Goal: Transaction & Acquisition: Obtain resource

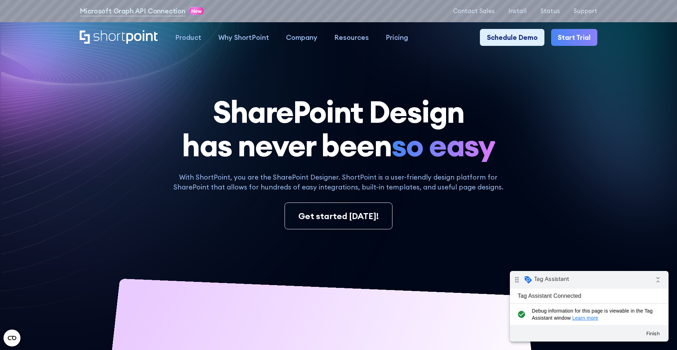
click at [563, 38] on link "Start Trial" at bounding box center [574, 37] width 46 height 17
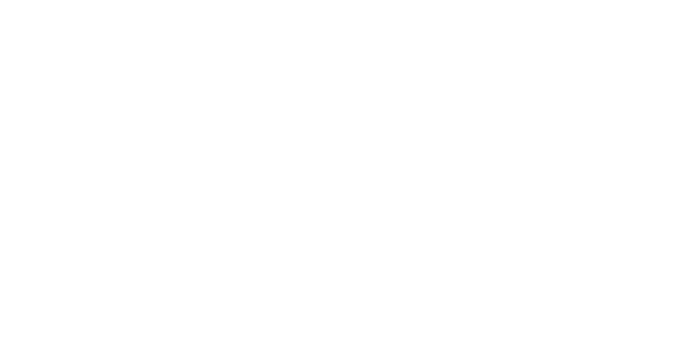
select select "+351"
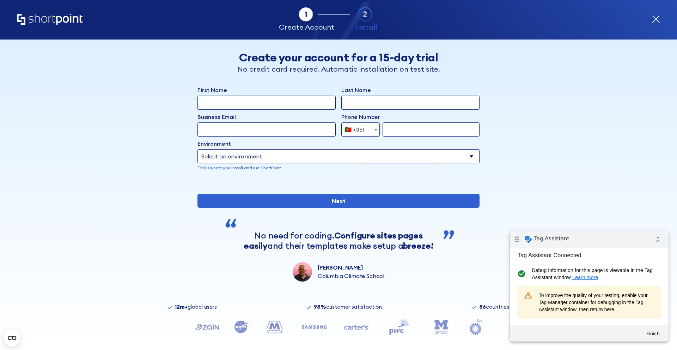
click at [281, 104] on input "First Name" at bounding box center [267, 103] width 138 height 14
type input "luisa"
click at [380, 100] on input "Last Name" at bounding box center [411, 103] width 138 height 14
type input "test"
click at [291, 145] on label "Environment" at bounding box center [339, 143] width 282 height 8
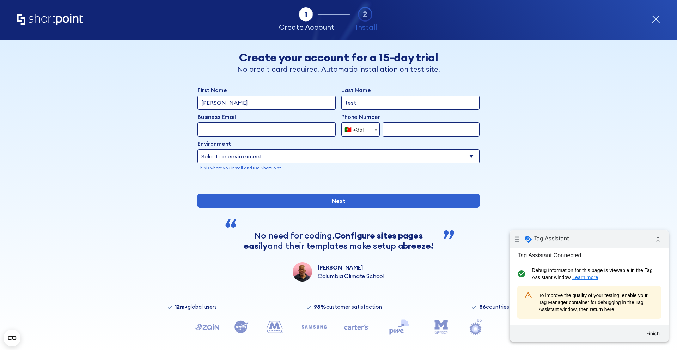
click at [291, 149] on select "Select an environment Microsoft 365 SharePoint Online SharePoint Subscription E…" at bounding box center [339, 156] width 282 height 14
click at [291, 135] on input "Business Email" at bounding box center [267, 129] width 138 height 14
type input "[PERSON_NAME][EMAIL_ADDRESS][DOMAIN_NAME]"
click at [426, 131] on input "form" at bounding box center [431, 129] width 97 height 14
type input "932723834"
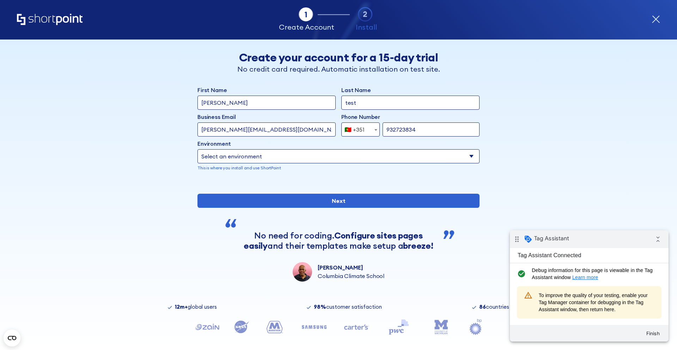
click at [314, 156] on select "Select an environment Microsoft 365 SharePoint Online SharePoint Subscription E…" at bounding box center [339, 156] width 282 height 14
select select "SharePoint Online"
click at [198, 149] on select "Select an environment Microsoft 365 SharePoint Online SharePoint Subscription E…" at bounding box center [339, 156] width 282 height 14
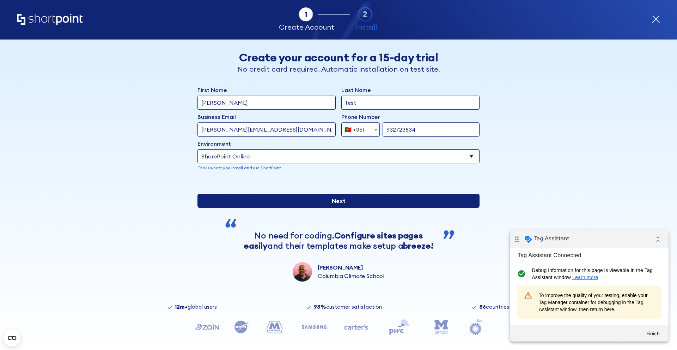
click at [300, 208] on input "Next" at bounding box center [339, 201] width 282 height 14
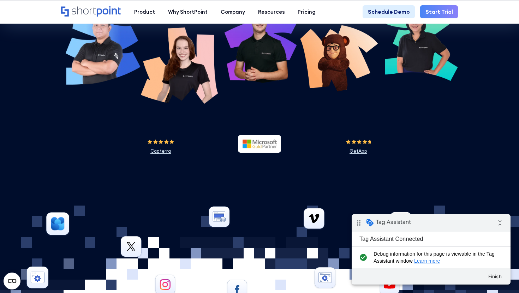
scroll to position [2390, 0]
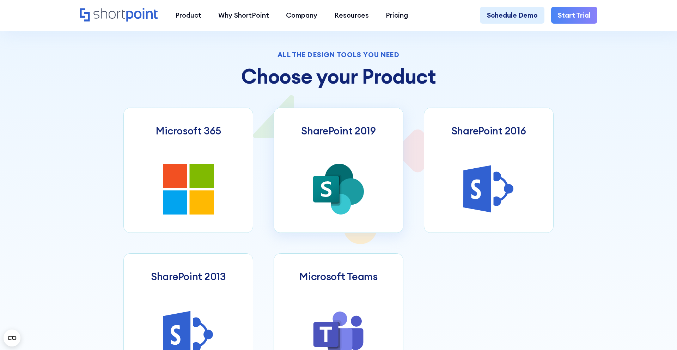
scroll to position [372, 0]
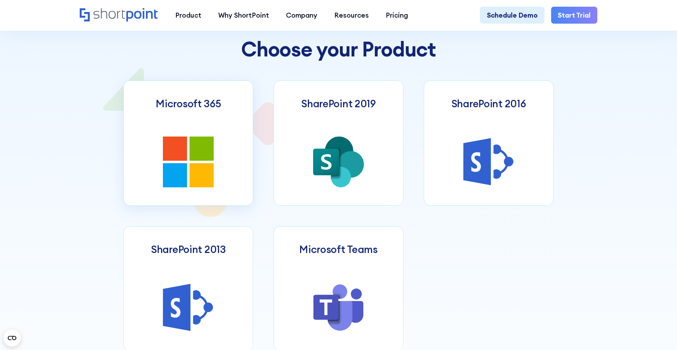
click at [204, 174] on icon at bounding box center [202, 175] width 24 height 24
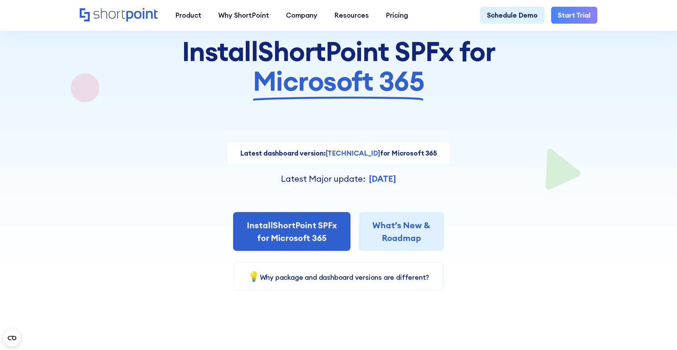
scroll to position [84, 0]
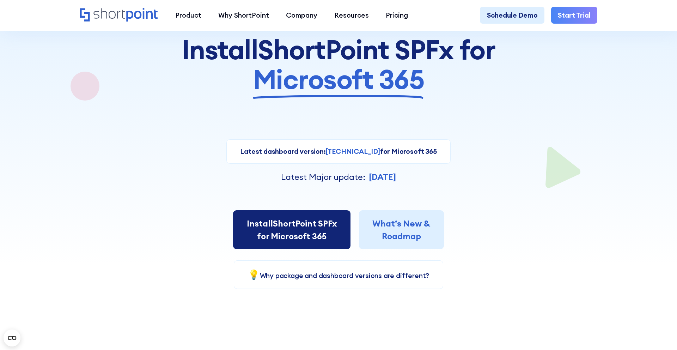
click at [280, 230] on link "Install ShortPoint SPFx for Microsoft 365" at bounding box center [291, 229] width 117 height 39
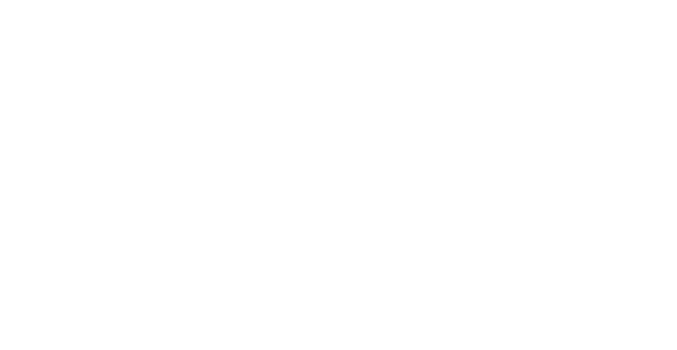
select select "Microsoft 365"
select select "+351"
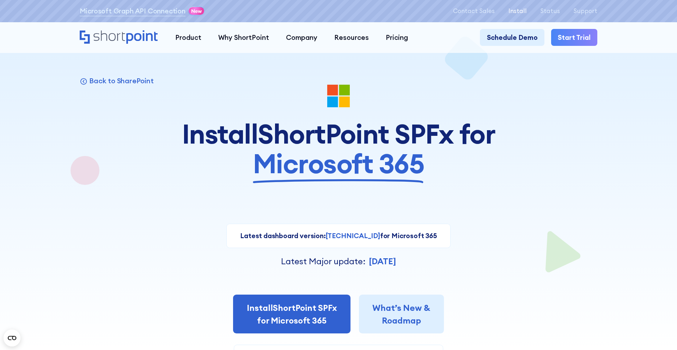
click at [527, 12] on p "Install" at bounding box center [518, 11] width 18 height 7
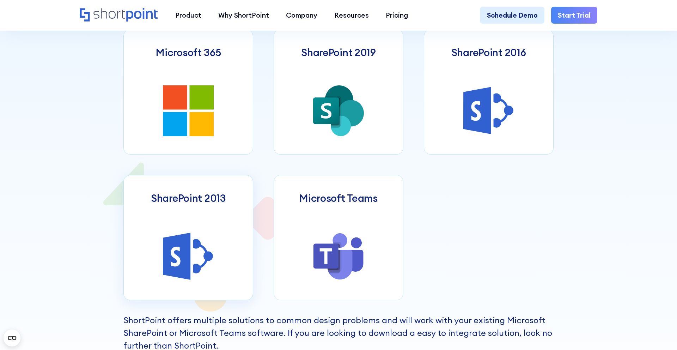
scroll to position [413, 0]
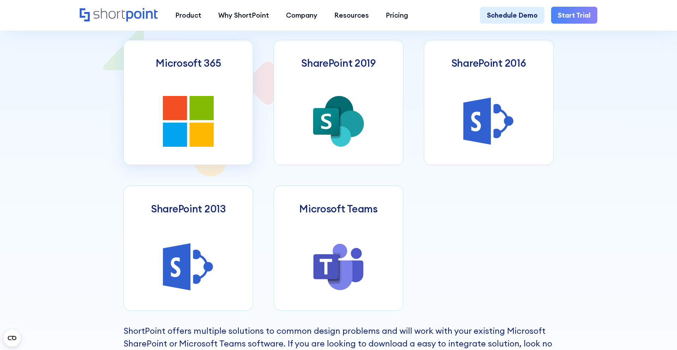
click at [175, 138] on icon at bounding box center [175, 134] width 24 height 24
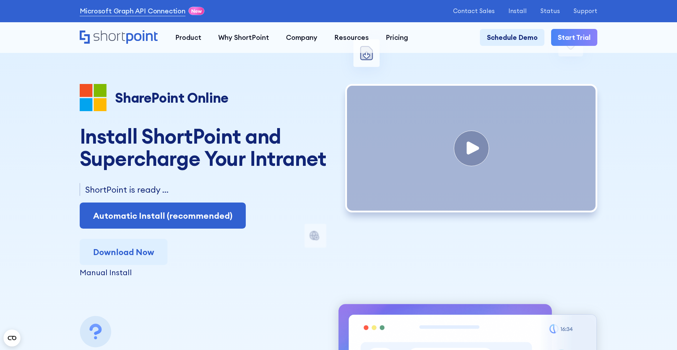
scroll to position [17, 0]
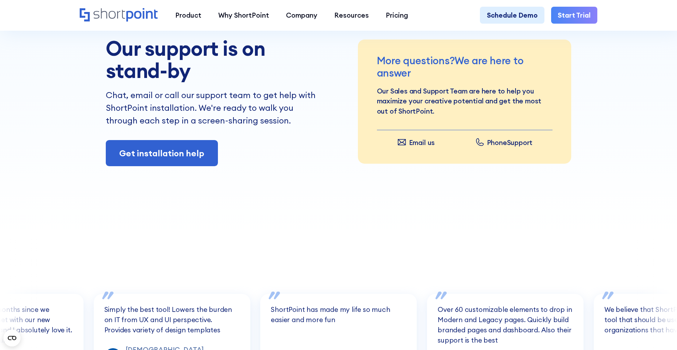
scroll to position [551, 0]
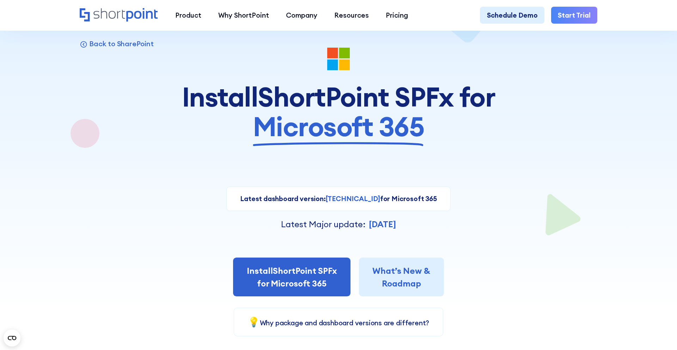
scroll to position [36, 0]
